Goal: Book appointment/travel/reservation

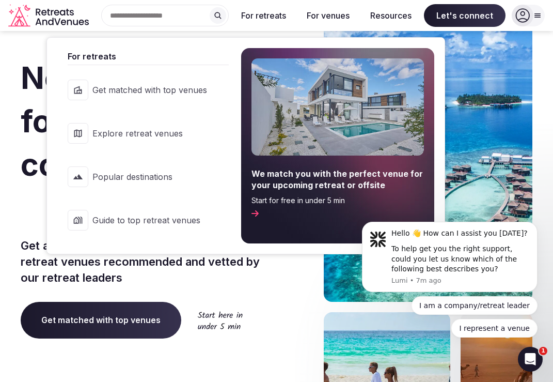
click at [162, 133] on span "Explore retreat venues" at bounding box center [149, 133] width 115 height 11
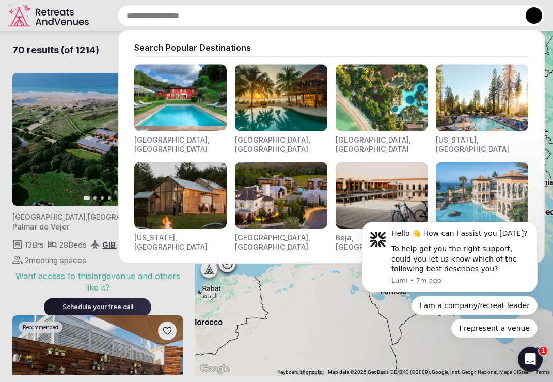
click at [168, 20] on div "Search Popular Destinations [GEOGRAPHIC_DATA], [GEOGRAPHIC_DATA] [GEOGRAPHIC_DA…" at bounding box center [319, 16] width 452 height 22
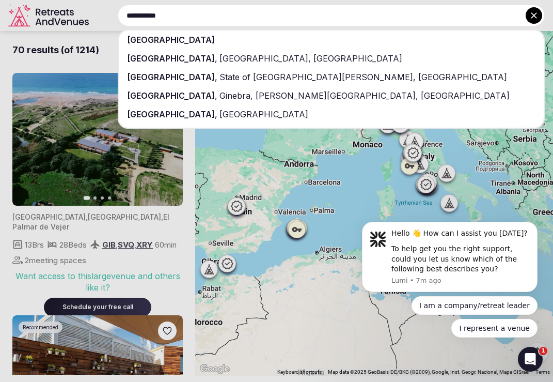
type input "**********"
click at [250, 40] on div "[GEOGRAPHIC_DATA]" at bounding box center [331, 39] width 425 height 19
